Goal: Task Accomplishment & Management: Use online tool/utility

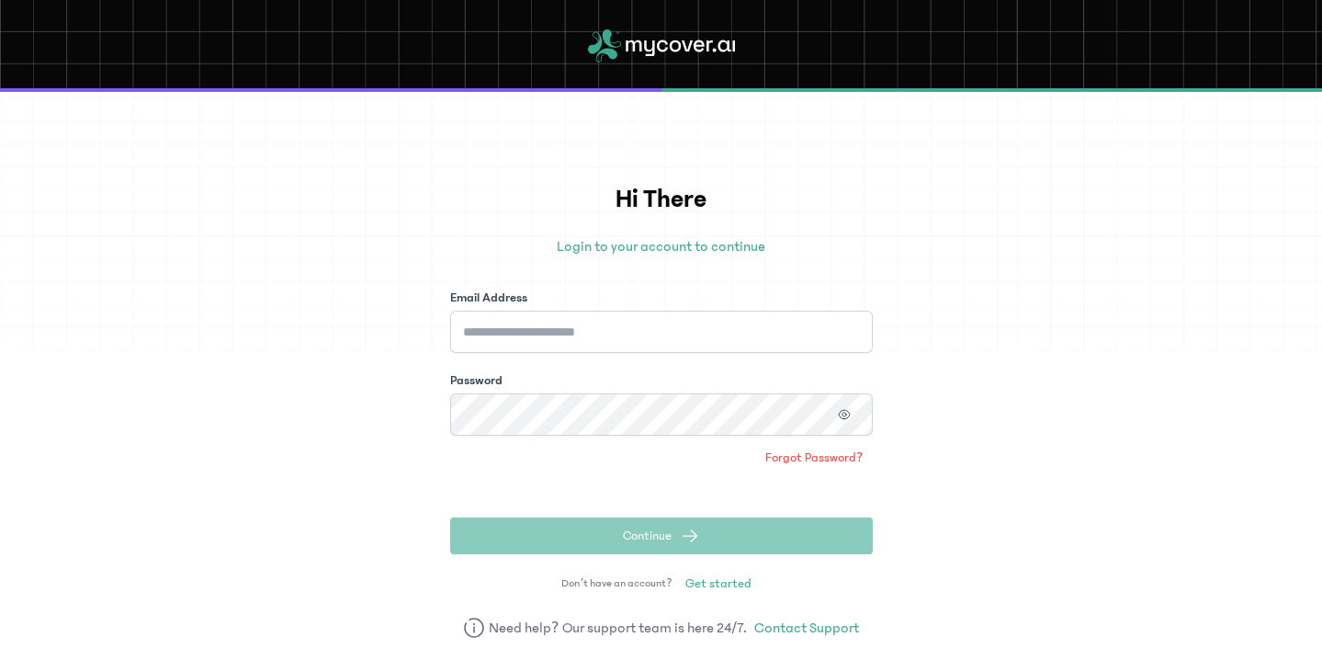
type input "**********"
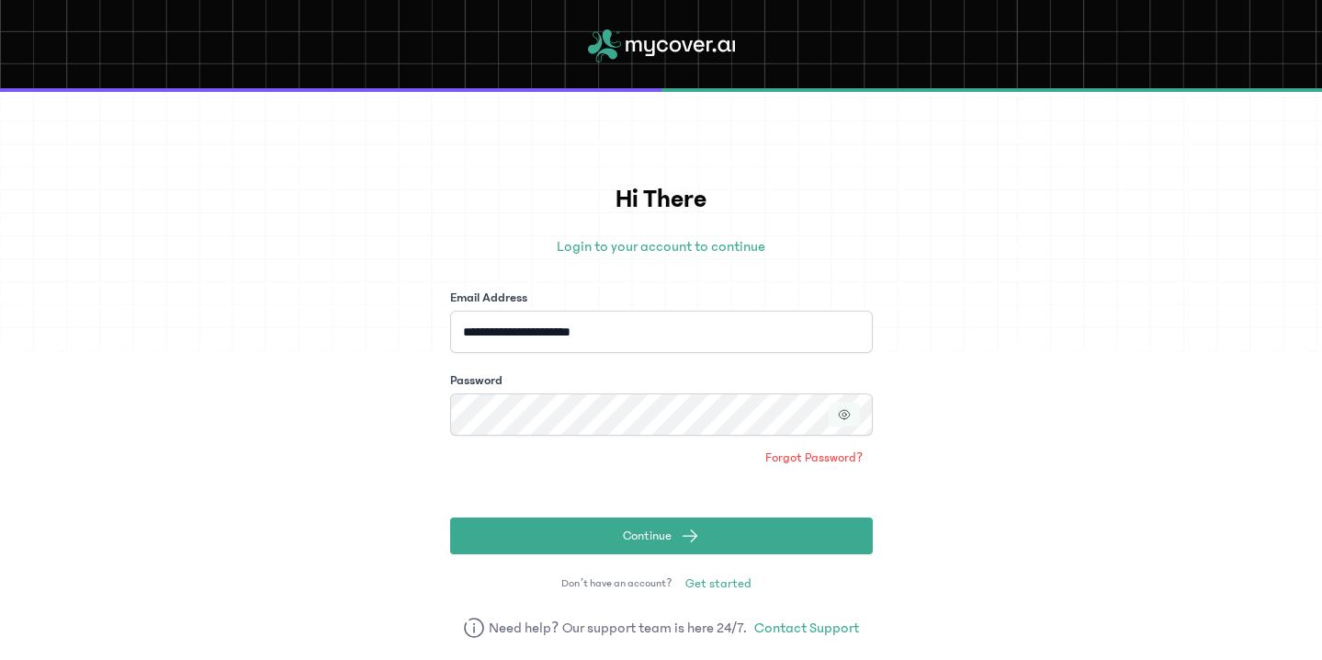
click at [842, 408] on icon "button" at bounding box center [844, 414] width 13 height 13
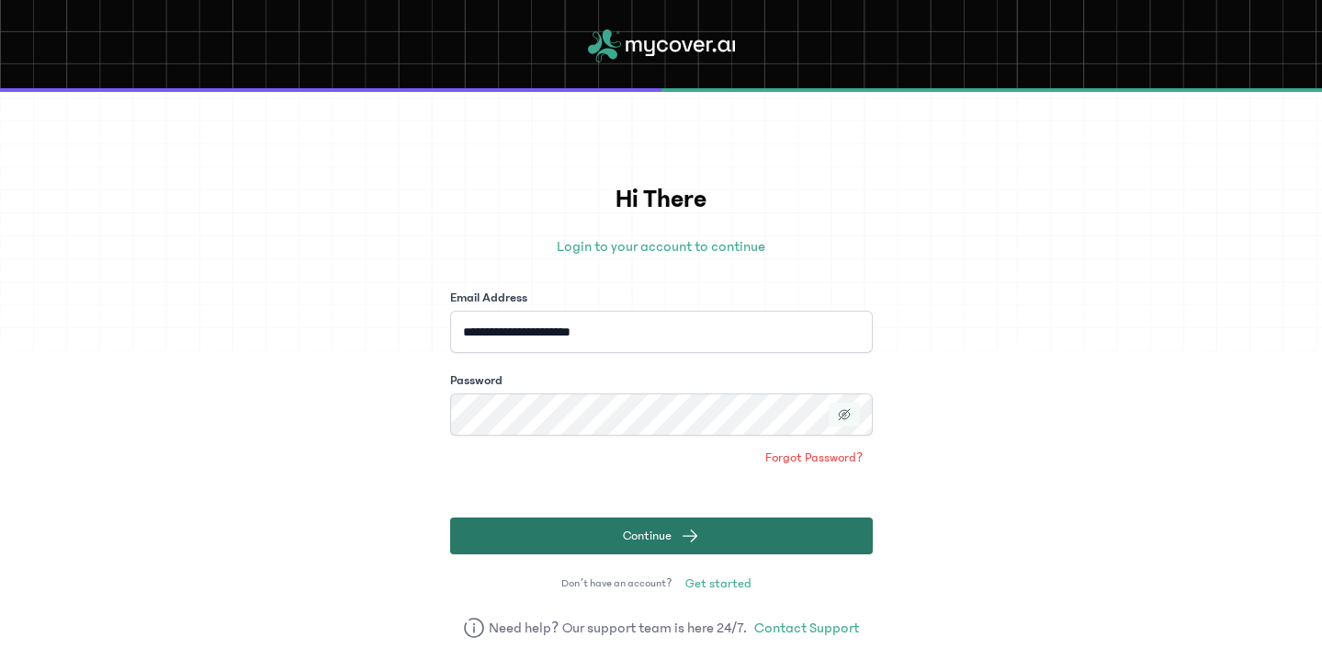
click at [692, 525] on button "Continue" at bounding box center [661, 535] width 423 height 37
click at [736, 536] on button "Continue" at bounding box center [661, 535] width 423 height 37
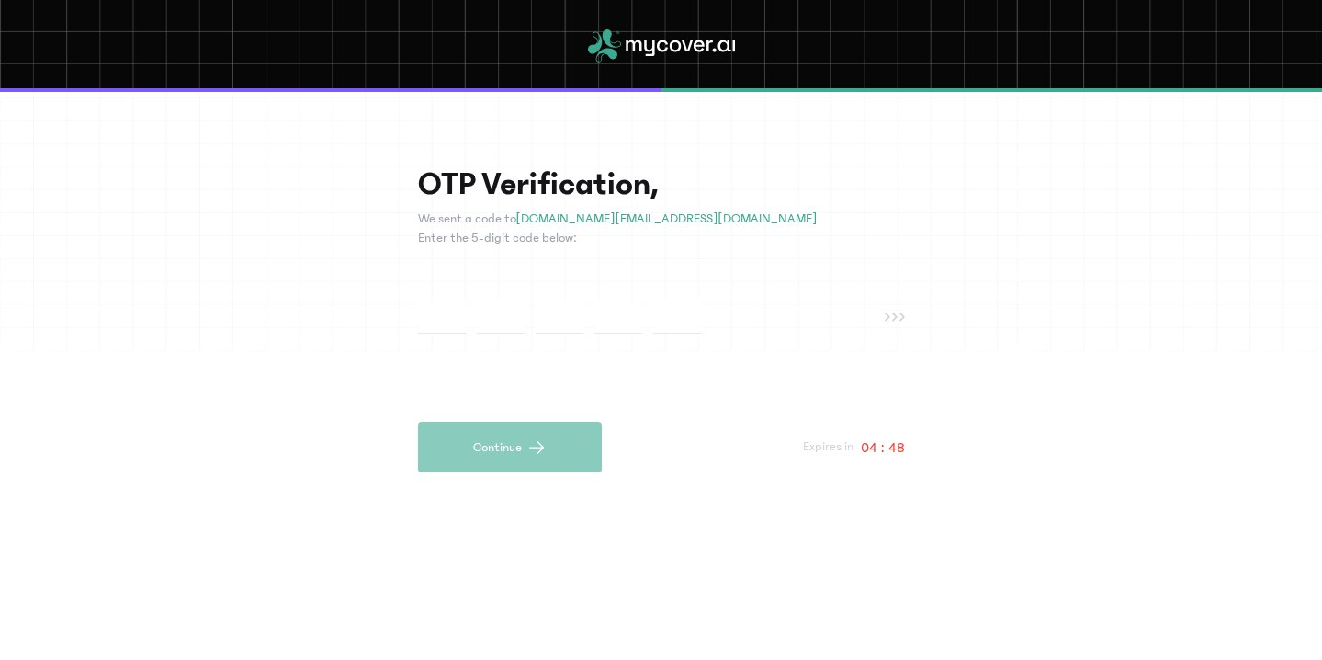
type input "*"
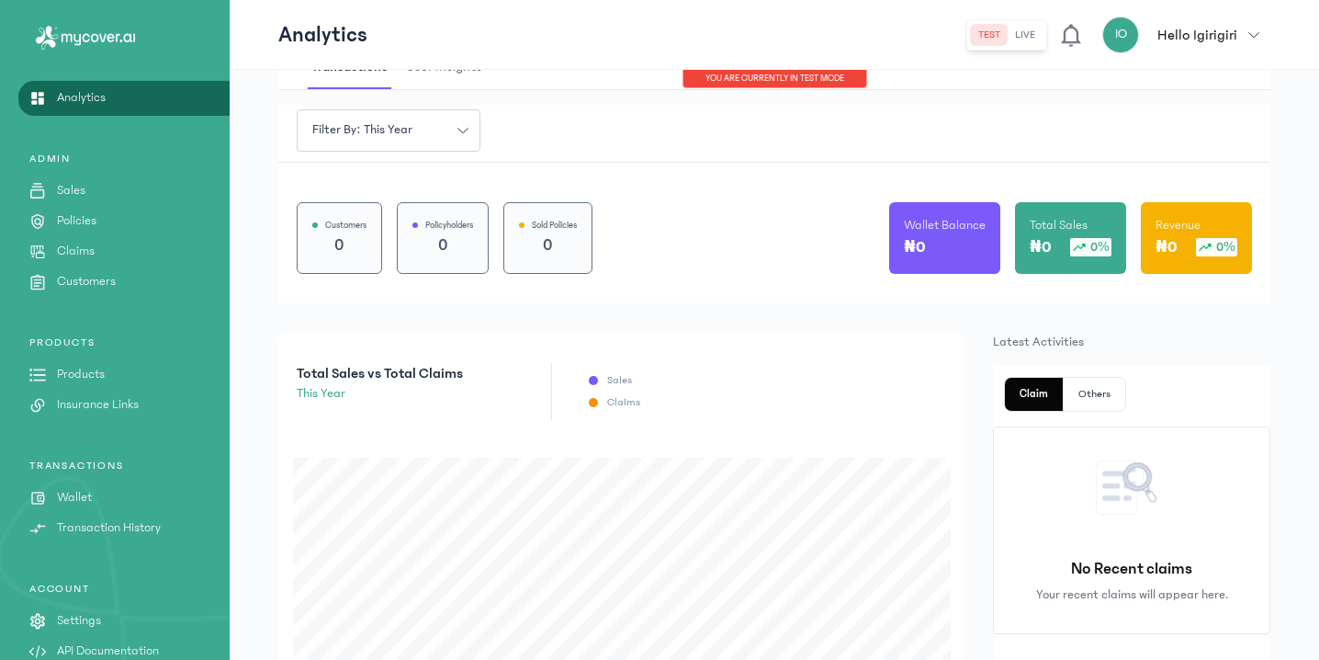
scroll to position [129, 0]
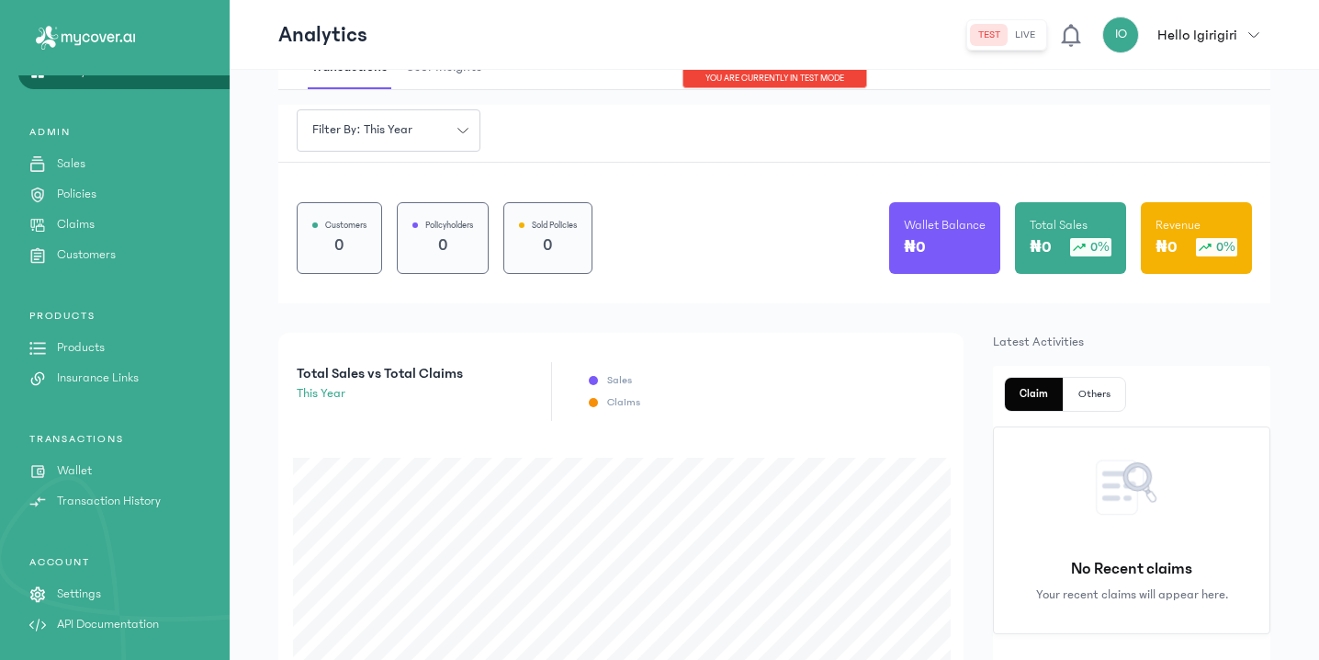
click at [84, 621] on p "API Documentation" at bounding box center [108, 624] width 102 height 19
